Goal: Information Seeking & Learning: Learn about a topic

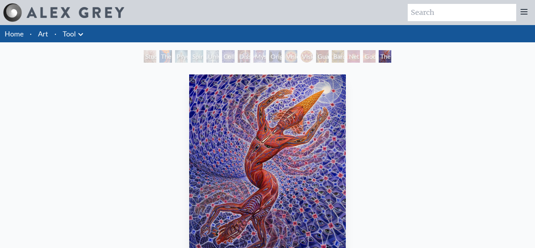
click at [164, 58] on div "The Torch" at bounding box center [165, 56] width 13 height 13
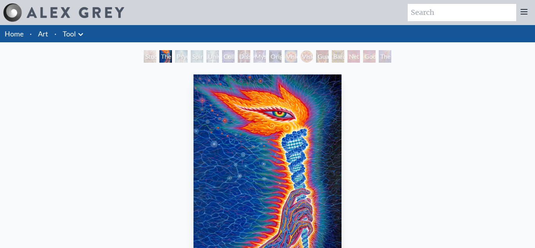
click at [177, 60] on div "Psychic Energy System" at bounding box center [181, 56] width 13 height 13
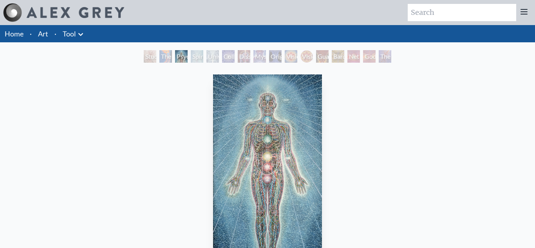
click at [195, 59] on div "Spiritual Energy System" at bounding box center [197, 56] width 13 height 13
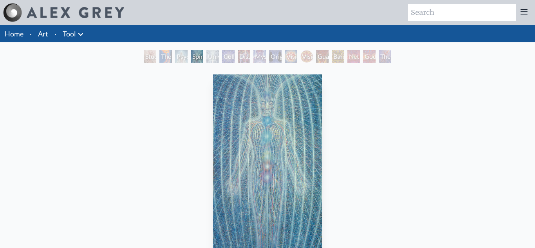
click at [216, 59] on div "Universal Mind Lattice" at bounding box center [212, 56] width 13 height 13
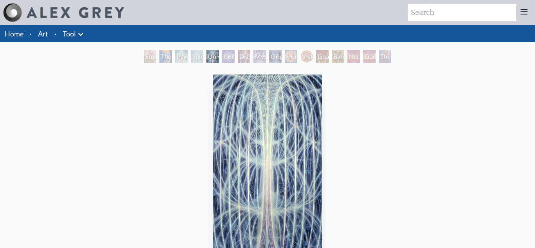
click at [226, 62] on div "Collective Vision" at bounding box center [228, 56] width 13 height 13
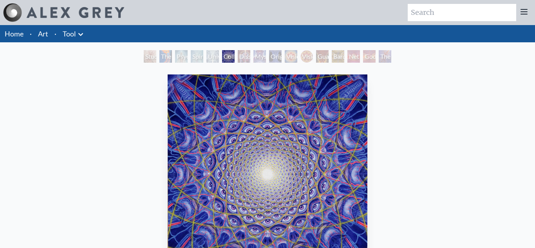
click at [240, 59] on div "Dissectional Art for Tool's Lateralus CD" at bounding box center [244, 56] width 13 height 13
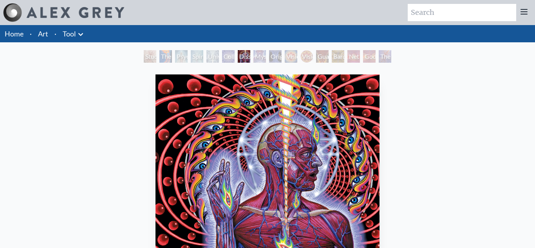
click at [263, 59] on div "Mystic Eye" at bounding box center [259, 56] width 13 height 13
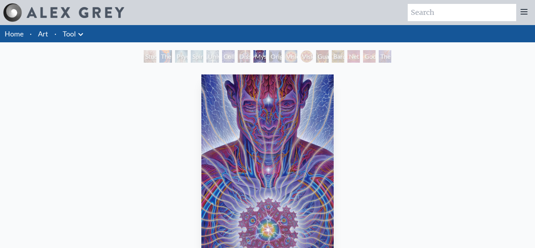
click at [271, 56] on div "Original Face" at bounding box center [275, 56] width 13 height 13
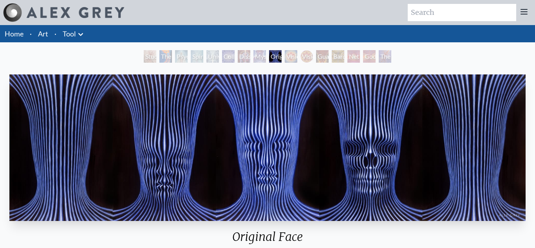
click at [290, 61] on div "Vision Crystal" at bounding box center [291, 56] width 13 height 13
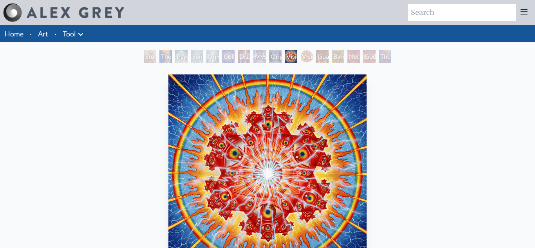
click at [306, 62] on div "Vision [PERSON_NAME]" at bounding box center [306, 56] width 13 height 13
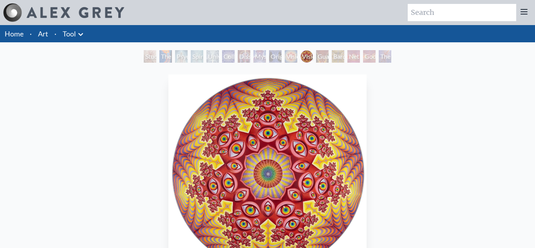
click at [321, 58] on div "Guardian of Infinite Vision" at bounding box center [322, 56] width 13 height 13
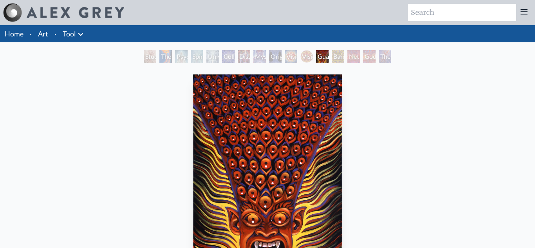
click at [150, 59] on div "Study for the Great Turn" at bounding box center [150, 56] width 13 height 13
